Goal: Task Accomplishment & Management: Manage account settings

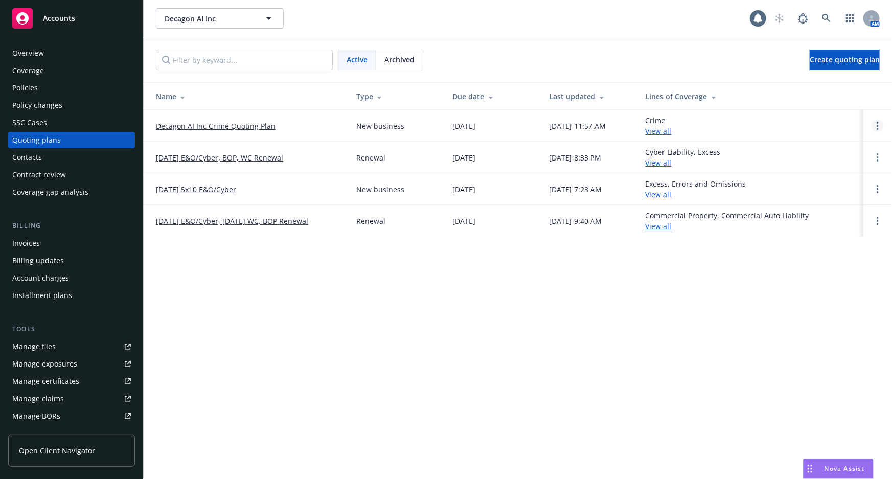
click at [878, 128] on circle "Open options" at bounding box center [878, 129] width 2 height 2
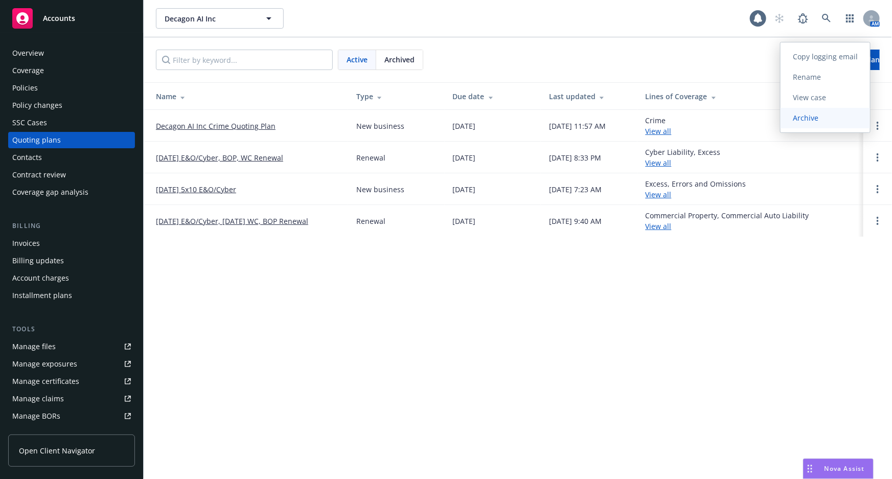
click at [833, 112] on link "Archive" at bounding box center [825, 118] width 89 height 20
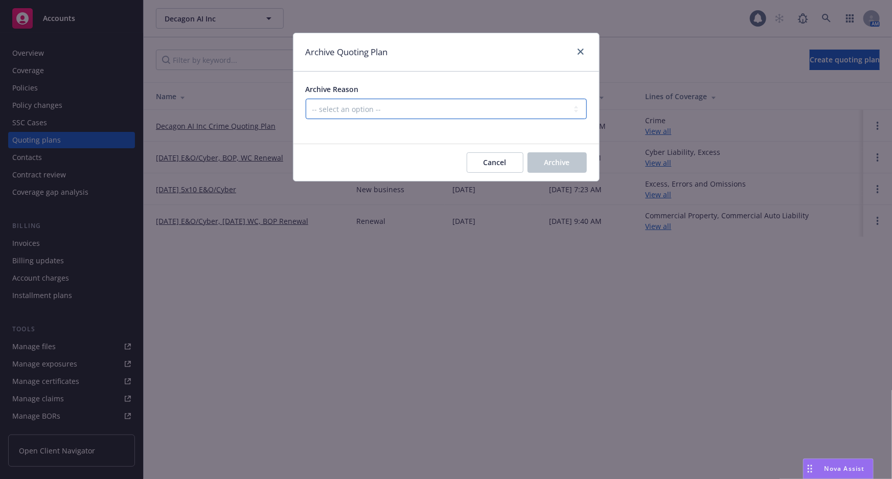
click at [348, 106] on select "-- select an option -- Created by error Duplicate New business opportunity lost…" at bounding box center [446, 109] width 281 height 20
select select "ARCHIVED_NEW_BUSINESS_COMPLETED"
click at [306, 99] on select "-- select an option -- Created by error Duplicate New business opportunity lost…" at bounding box center [446, 109] width 281 height 20
click at [547, 162] on span "Archive" at bounding box center [558, 162] width 26 height 10
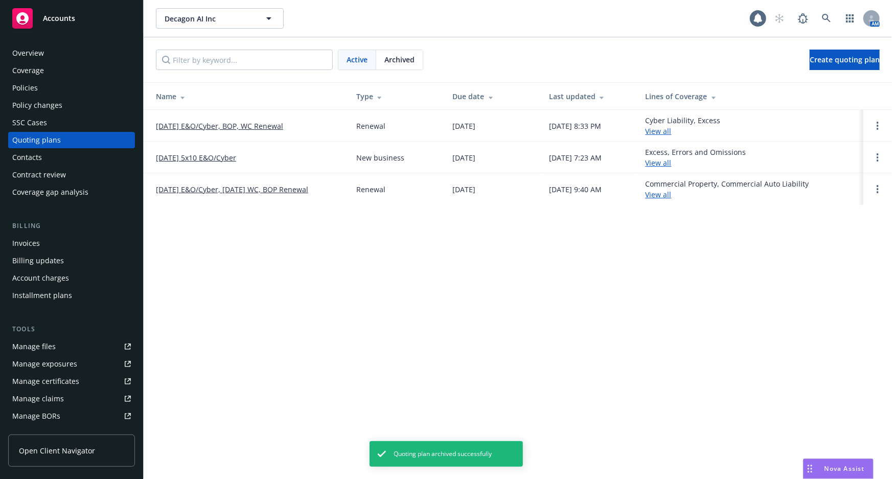
click at [60, 89] on div "Policies" at bounding box center [71, 88] width 119 height 16
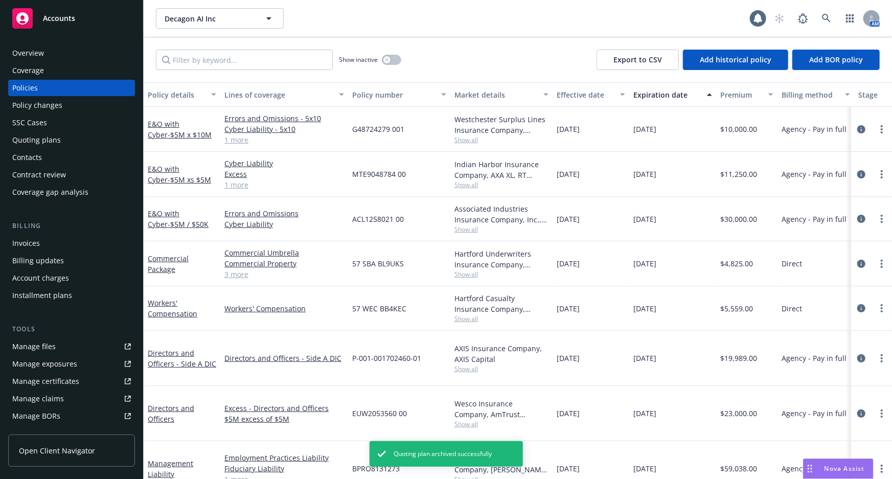
scroll to position [35, 0]
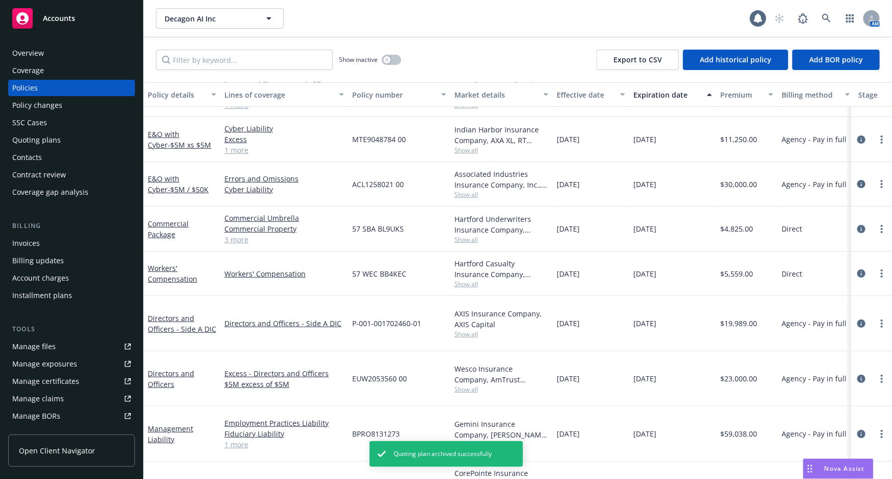
click at [189, 478] on span "- $5M Crime" at bounding box center [188, 483] width 40 height 10
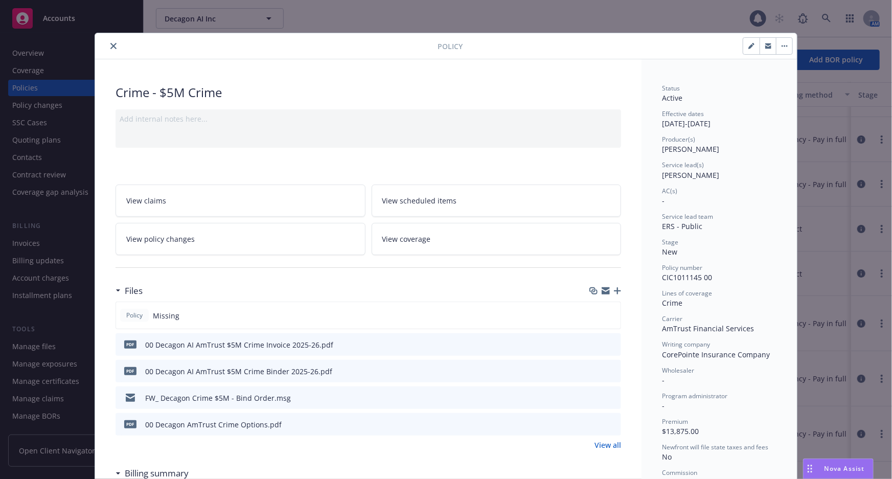
click at [107, 43] on button "close" at bounding box center [113, 46] width 12 height 12
